Goal: Navigation & Orientation: Find specific page/section

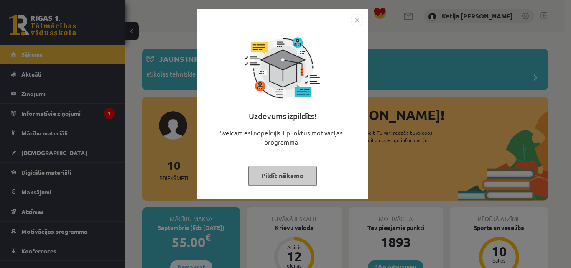
click at [299, 185] on button "Pildīt nākamo" at bounding box center [282, 175] width 69 height 19
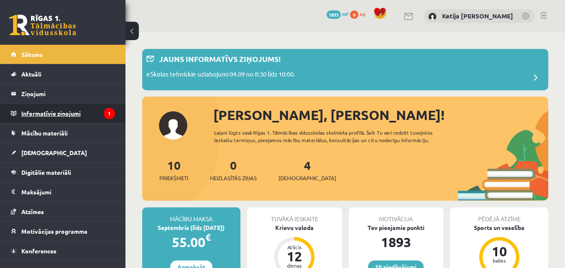
click at [70, 112] on legend "Informatīvie ziņojumi 1" at bounding box center [68, 113] width 94 height 19
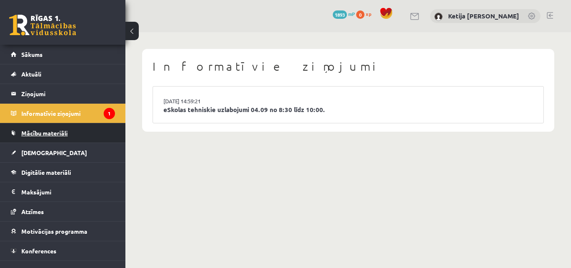
click at [68, 138] on link "Mācību materiāli" at bounding box center [63, 132] width 104 height 19
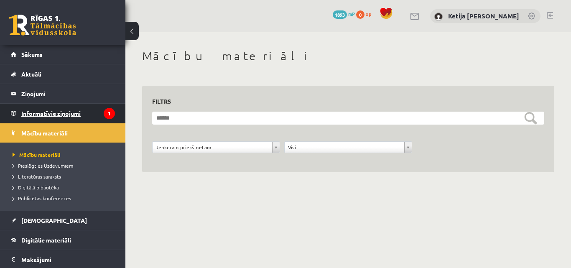
click at [56, 115] on legend "Informatīvie ziņojumi 1" at bounding box center [68, 113] width 94 height 19
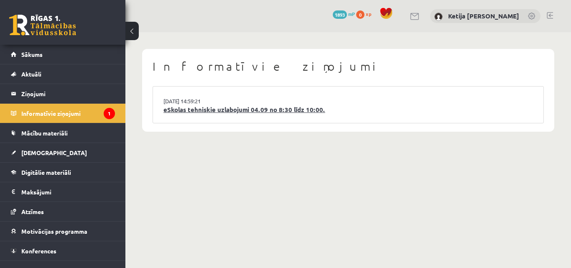
click at [197, 110] on link "eSkolas tehniskie uzlabojumi 04.09 no 8:30 līdz 10:00." at bounding box center [348, 110] width 370 height 10
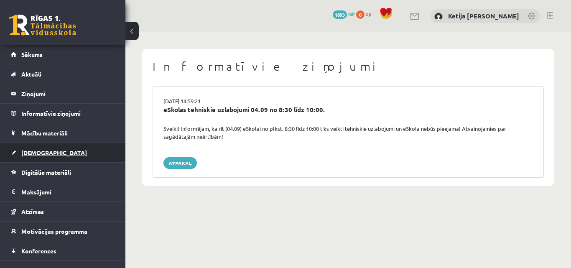
click at [77, 154] on link "[DEMOGRAPHIC_DATA]" at bounding box center [63, 152] width 104 height 19
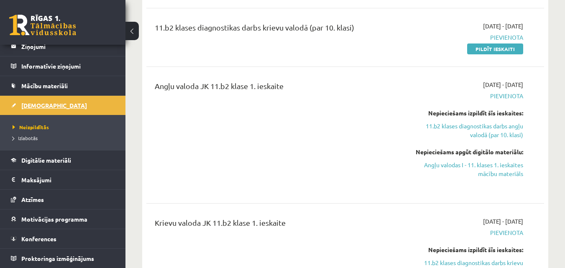
scroll to position [184, 0]
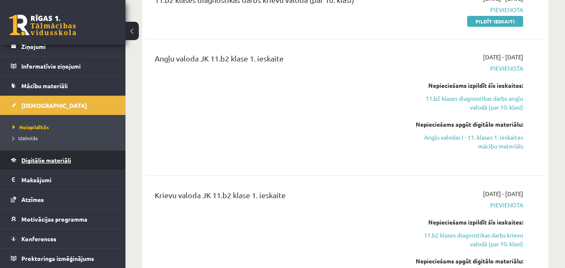
click at [74, 163] on link "Digitālie materiāli" at bounding box center [63, 160] width 104 height 19
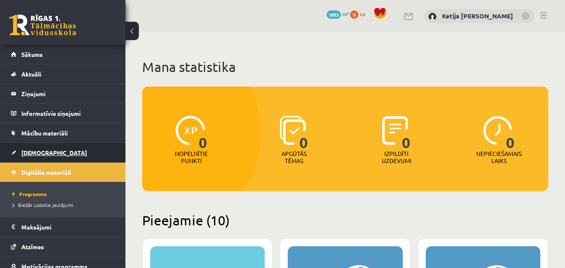
click at [106, 154] on link "[DEMOGRAPHIC_DATA]" at bounding box center [63, 152] width 104 height 19
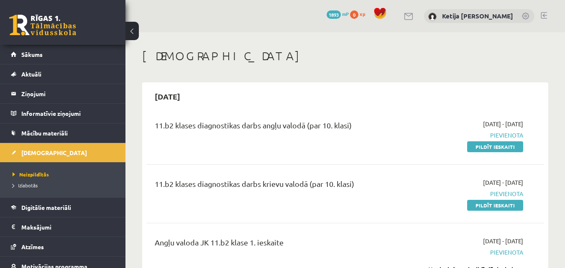
click at [544, 15] on link at bounding box center [544, 15] width 6 height 7
